Goal: Task Accomplishment & Management: Manage account settings

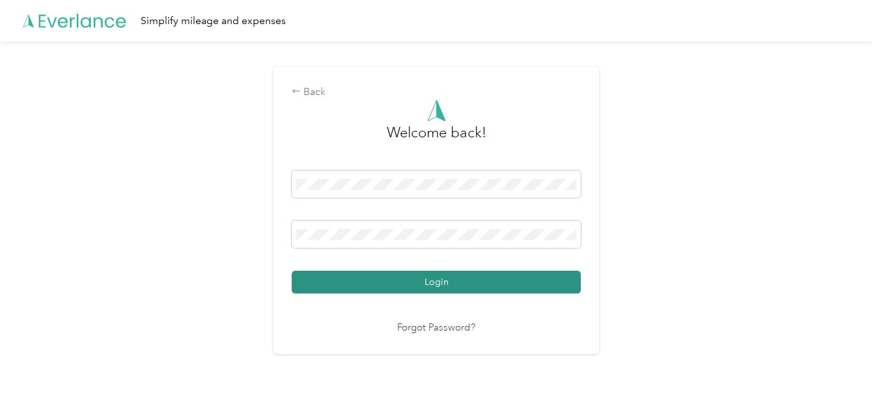
click at [395, 279] on button "Login" at bounding box center [436, 282] width 289 height 23
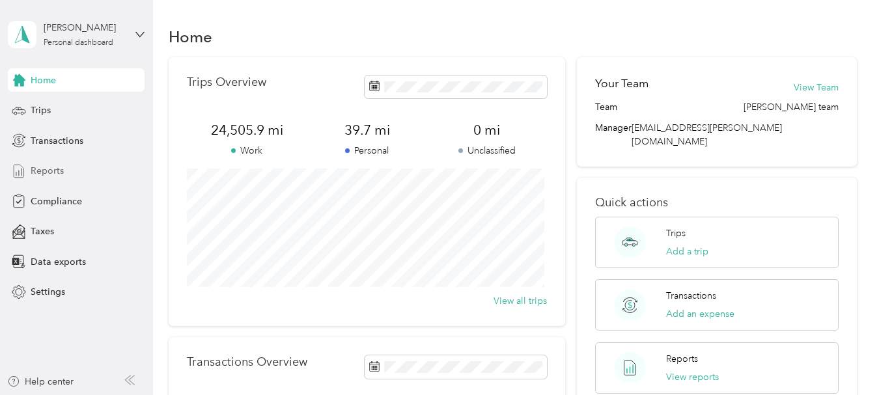
click at [55, 173] on span "Reports" at bounding box center [47, 171] width 33 height 14
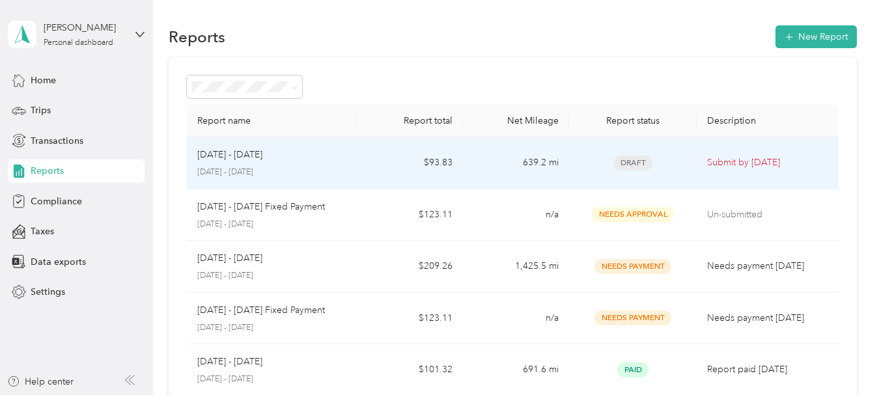
click at [742, 163] on p "Submit by [DATE]" at bounding box center [767, 163] width 121 height 14
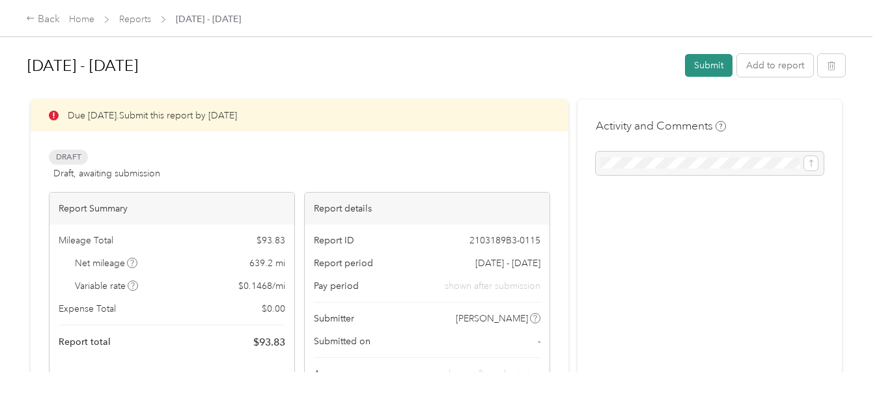
click at [708, 62] on button "Submit" at bounding box center [709, 65] width 48 height 23
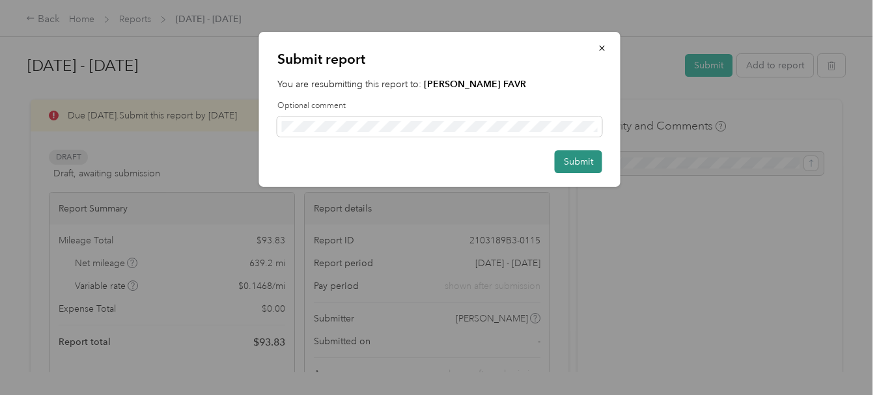
click at [567, 164] on button "Submit" at bounding box center [579, 161] width 48 height 23
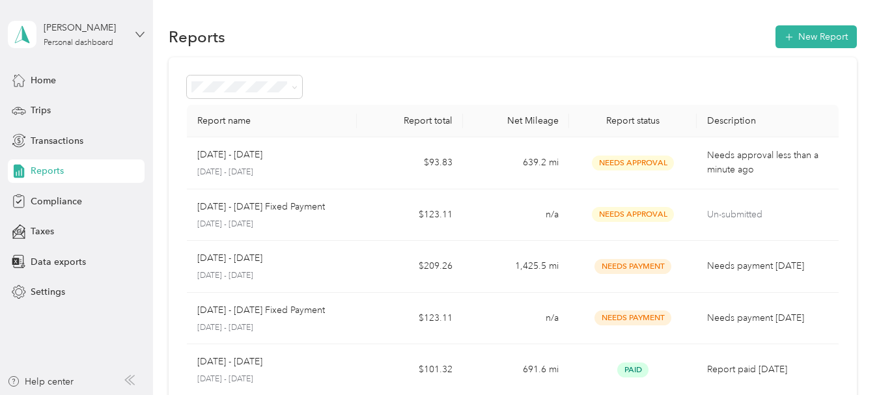
click at [143, 38] on icon at bounding box center [139, 34] width 9 height 9
click at [66, 105] on div "Log out" at bounding box center [45, 106] width 50 height 14
